Goal: Task Accomplishment & Management: Use online tool/utility

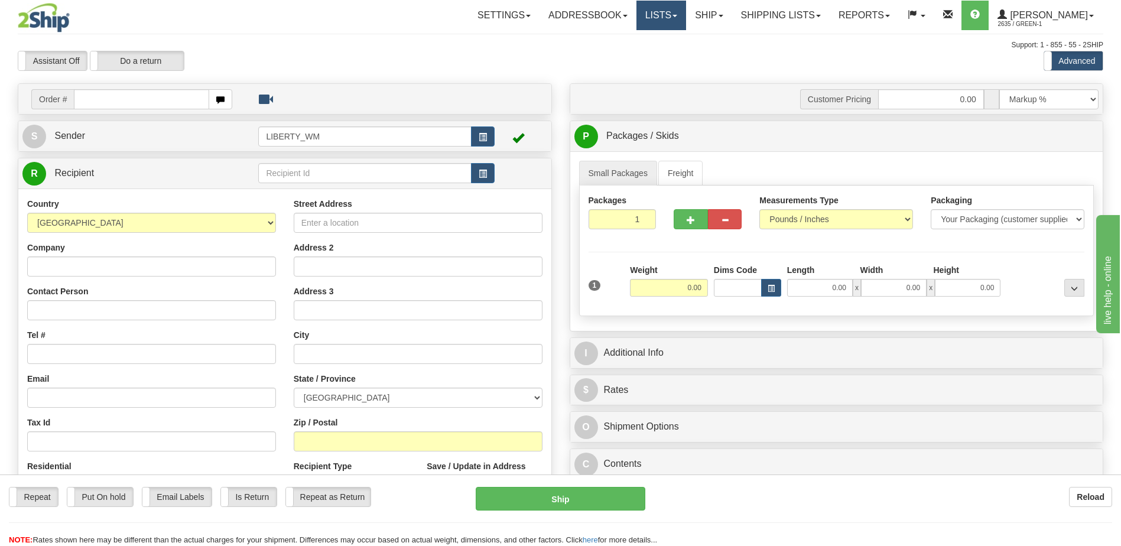
click at [686, 17] on link "Lists" at bounding box center [662, 16] width 50 height 30
click at [729, 16] on link "Ship" at bounding box center [709, 16] width 46 height 30
click at [800, 59] on div "Assistant On Assistant Off Do a return Do a return Previous Next Standard Advan…" at bounding box center [561, 61] width 1104 height 20
click at [732, 9] on link "Ship" at bounding box center [709, 16] width 46 height 30
click at [718, 56] on span "OnHold / Order Queue" at bounding box center [678, 56] width 83 height 9
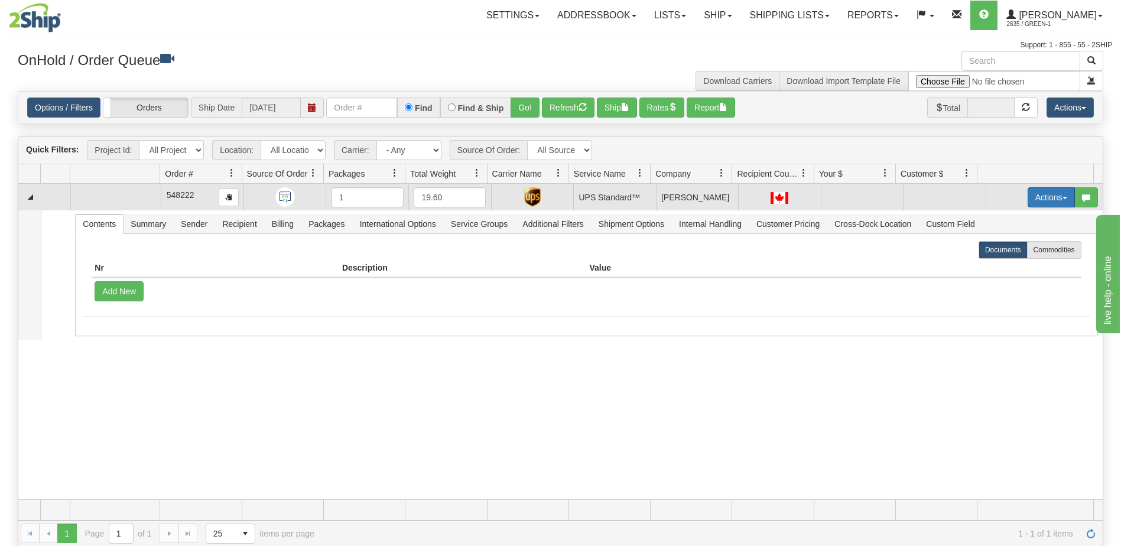
click at [1063, 197] on span "button" at bounding box center [1065, 198] width 5 height 2
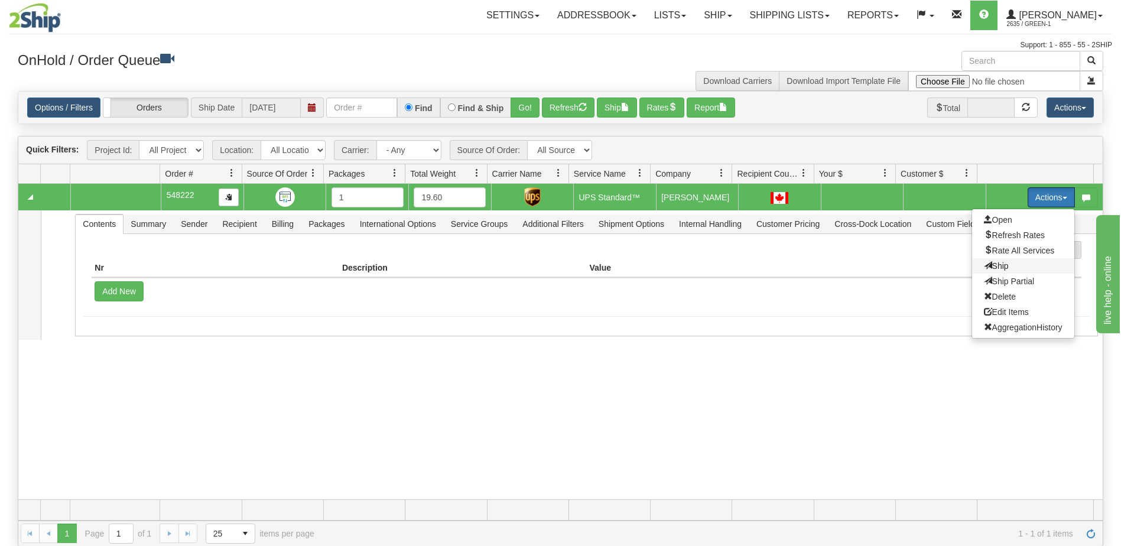
click at [993, 267] on span "Ship" at bounding box center [996, 265] width 25 height 9
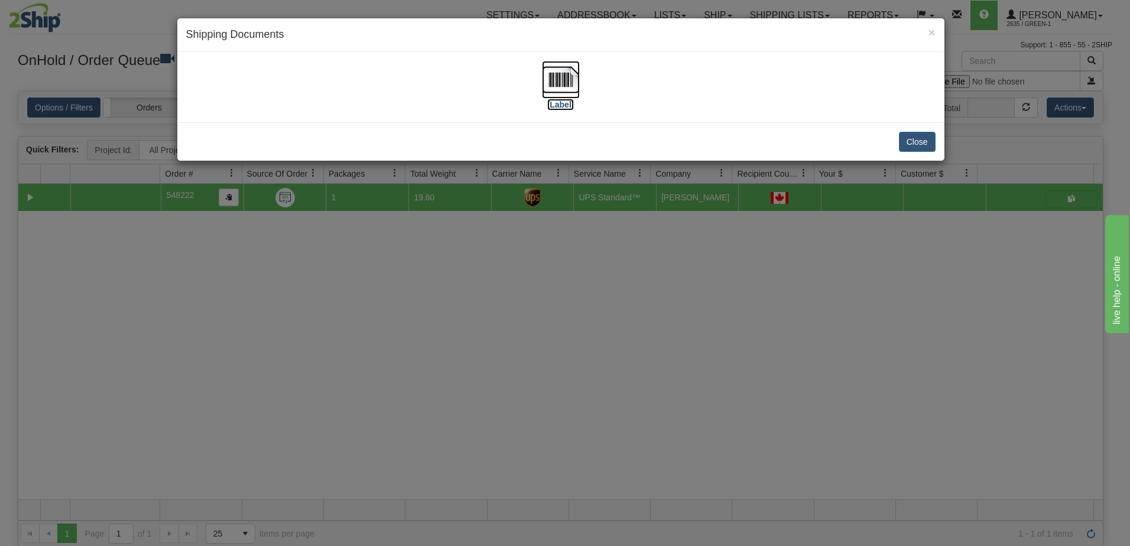
click at [557, 105] on label "[Label]" at bounding box center [560, 105] width 27 height 12
drag, startPoint x: 927, startPoint y: 110, endPoint x: 933, endPoint y: 109, distance: 5.9
click at [930, 110] on div "[Label]" at bounding box center [561, 87] width 750 height 53
click at [903, 152] on div "Close" at bounding box center [560, 141] width 767 height 38
click at [913, 148] on button "Close" at bounding box center [917, 142] width 37 height 20
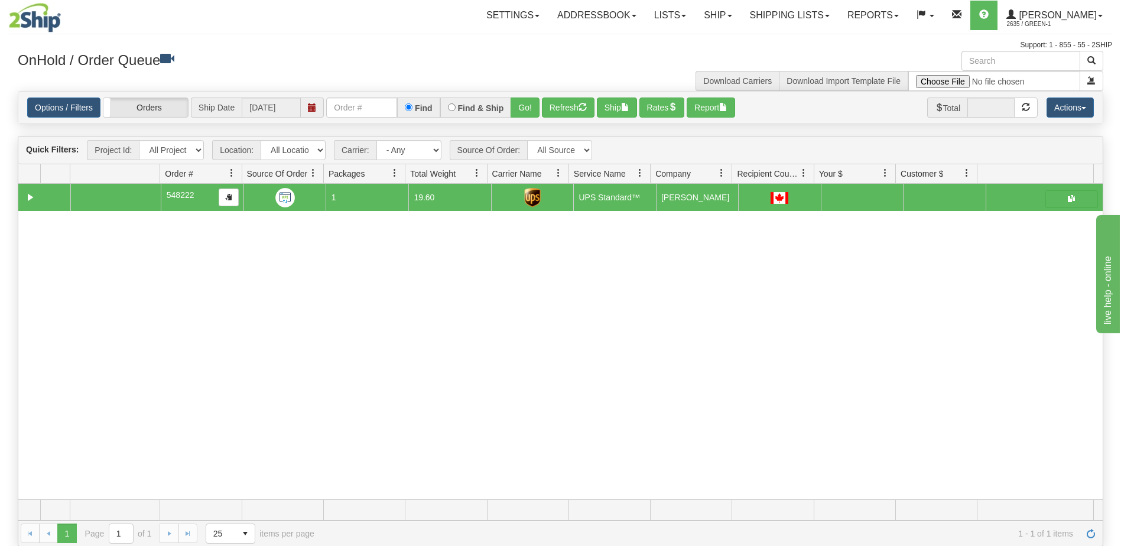
click at [512, 299] on div "31654250 LIBERTY_COSTCO 91202135 0 548222 1 19.60 UPS Standard™ Shipping Dept […" at bounding box center [560, 342] width 1085 height 316
click at [734, 17] on link "Ship" at bounding box center [718, 16] width 46 height 30
click at [572, 56] on div "Download Carriers Download Import Template File" at bounding box center [837, 71] width 552 height 40
